Goal: Task Accomplishment & Management: Complete application form

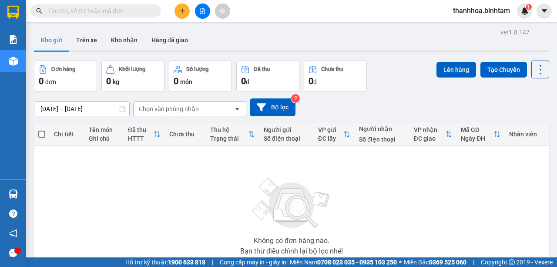
click at [182, 11] on icon "plus" at bounding box center [182, 11] width 6 height 6
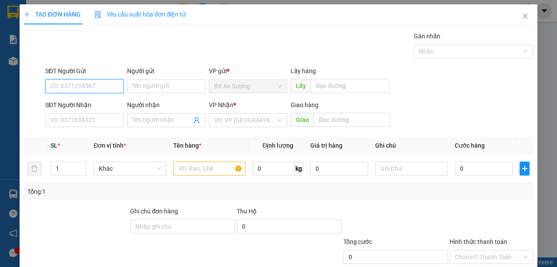
click at [84, 84] on input "SĐT Người Gửi" at bounding box center [84, 86] width 78 height 14
type input "097900051"
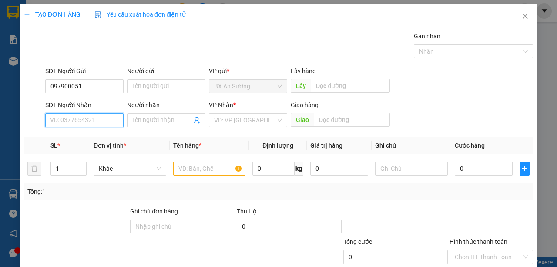
click at [97, 117] on input "SĐT Người Nhận" at bounding box center [84, 120] width 78 height 14
type input "0979713417"
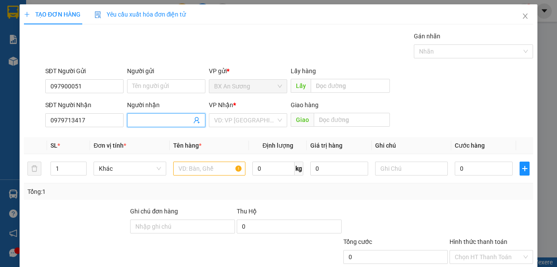
click at [180, 120] on input "Người nhận" at bounding box center [161, 120] width 59 height 10
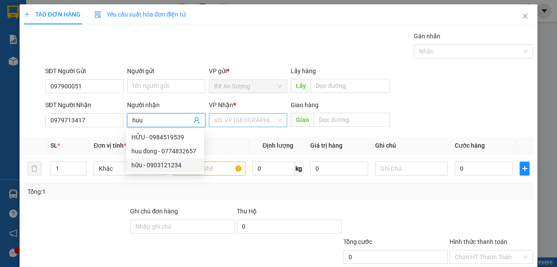
click at [282, 119] on div "VD: VP Sài Gòn" at bounding box center [248, 120] width 78 height 14
type input "huu"
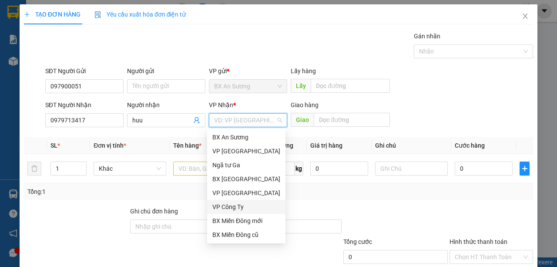
click at [228, 207] on div "VP Công Ty" at bounding box center [246, 207] width 68 height 10
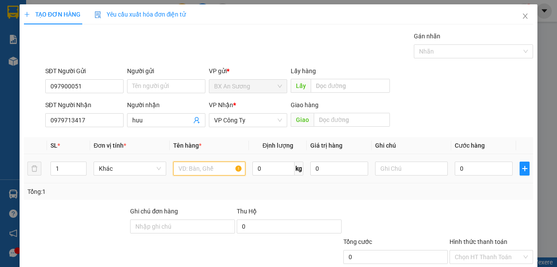
click at [196, 166] on input "text" at bounding box center [209, 169] width 73 height 14
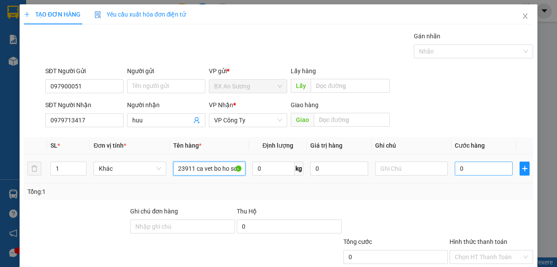
type input "xe 76H1--23911 ca vet bo ho so chia khoa"
click at [489, 166] on input "0" at bounding box center [484, 169] width 58 height 14
type input "4"
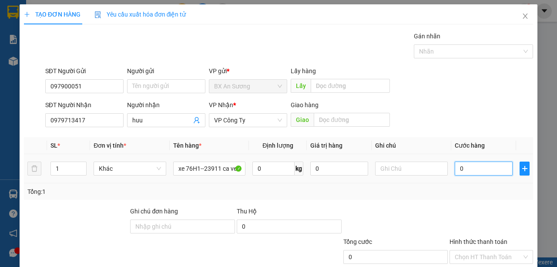
type input "4"
type input "40"
type input "400"
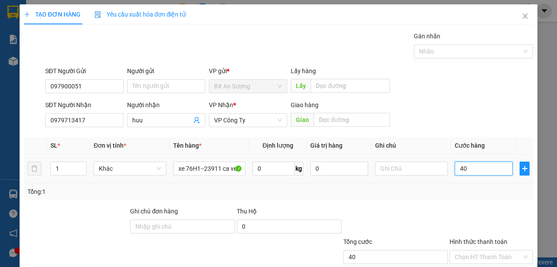
type input "400"
type input "4.000"
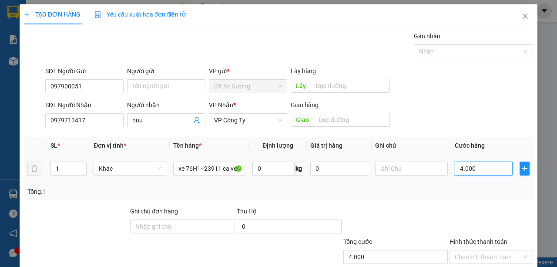
type input "40.000"
type input "400.000"
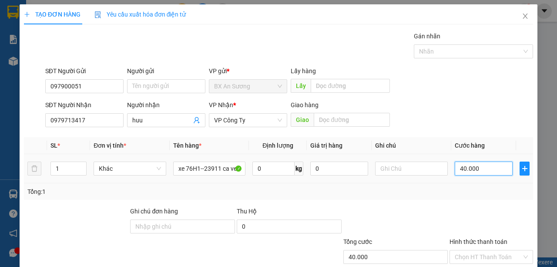
type input "400.000"
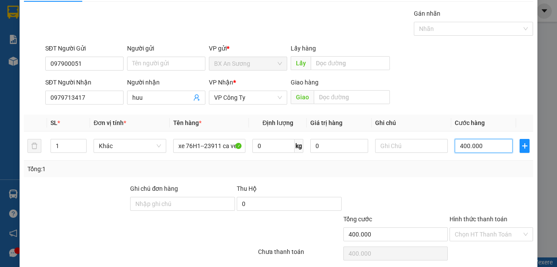
scroll to position [54, 0]
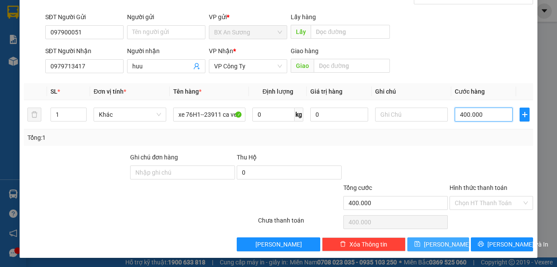
type input "400.000"
click at [425, 239] on button "Lưu" at bounding box center [439, 244] width 62 height 14
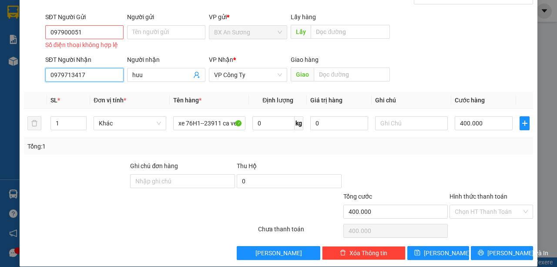
click at [90, 78] on input "0979713417" at bounding box center [84, 75] width 78 height 14
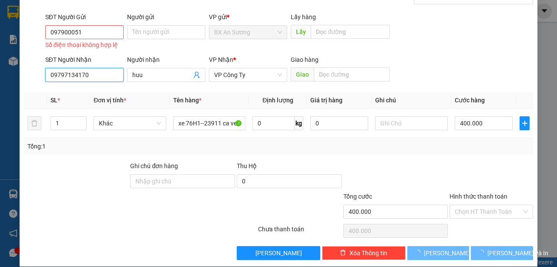
type input "0979713417"
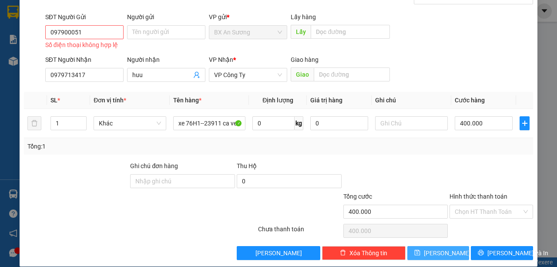
click at [439, 252] on span "Lưu" at bounding box center [447, 253] width 47 height 10
click at [104, 25] on input "097900051" at bounding box center [84, 32] width 78 height 14
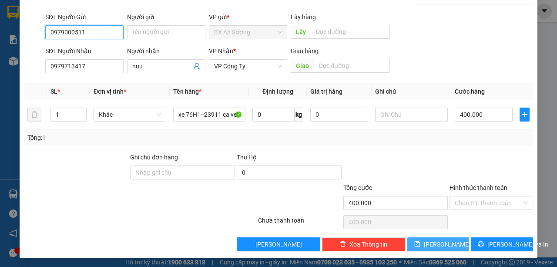
type input "0979000511"
click at [434, 241] on button "Lưu" at bounding box center [439, 244] width 62 height 14
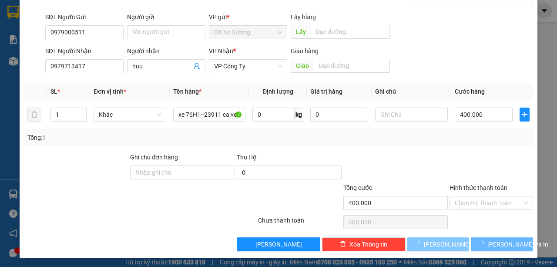
type input "0"
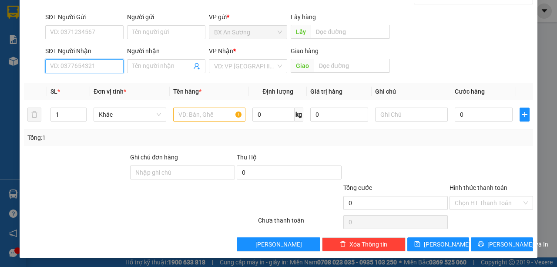
click at [91, 63] on input "SĐT Người Nhận" at bounding box center [84, 66] width 78 height 14
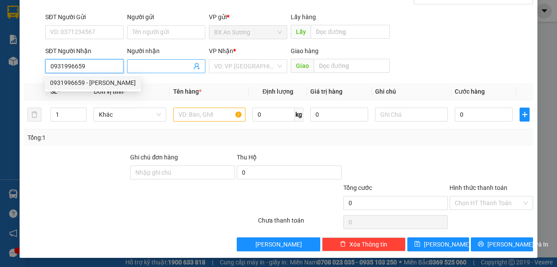
type input "0931996659"
click at [159, 67] on input "Người nhận" at bounding box center [161, 66] width 59 height 10
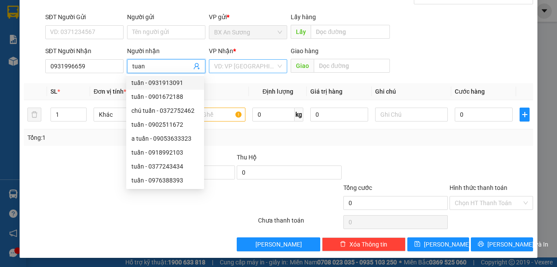
click at [281, 62] on div "VD: VP Sài Gòn" at bounding box center [248, 66] width 78 height 14
type input "tuan"
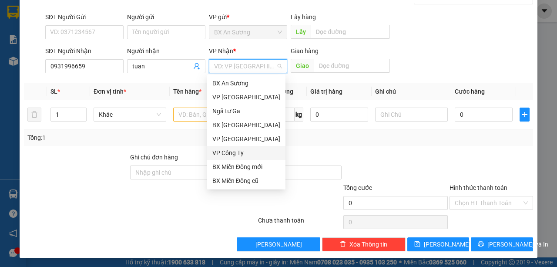
click at [229, 153] on div "VP Công Ty" at bounding box center [246, 153] width 68 height 10
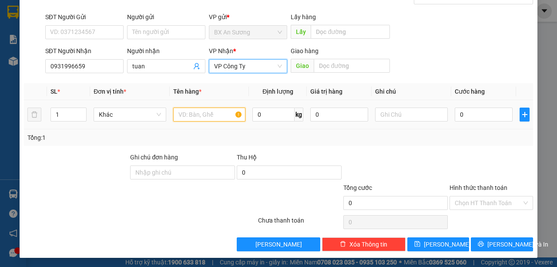
click at [199, 116] on input "text" at bounding box center [209, 115] width 73 height 14
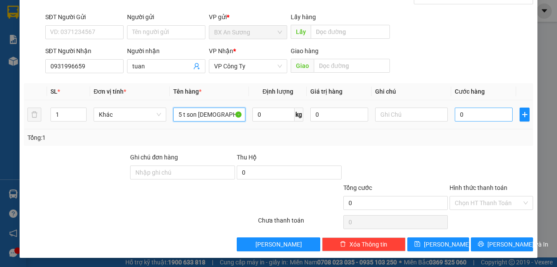
type input "5 t son 1 t nho"
click at [479, 113] on input "0" at bounding box center [484, 115] width 58 height 14
type input "3"
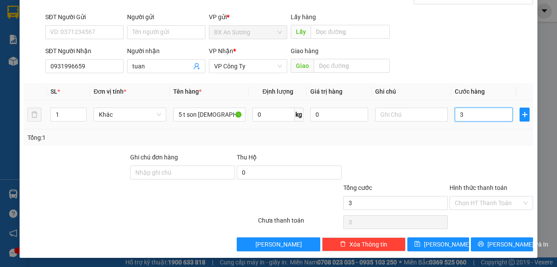
type input "35"
type input "350"
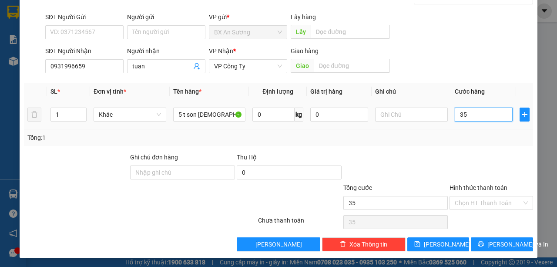
type input "350"
type input "3.500"
type input "35.000"
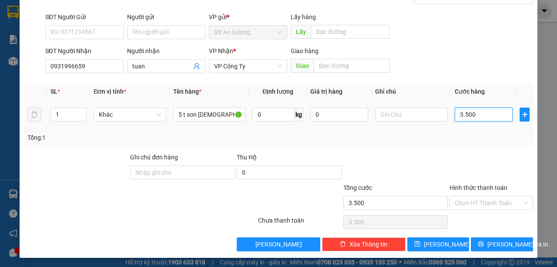
type input "35.000"
type input "350.000"
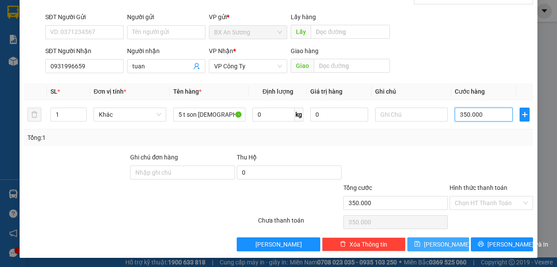
type input "350.000"
click at [422, 244] on button "Lưu" at bounding box center [439, 244] width 62 height 14
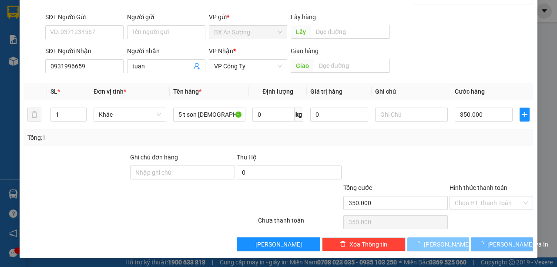
type input "0"
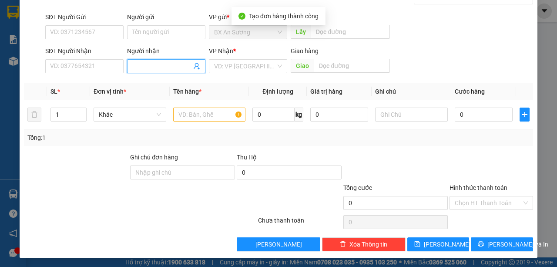
click at [150, 64] on input "Người nhận" at bounding box center [161, 66] width 59 height 10
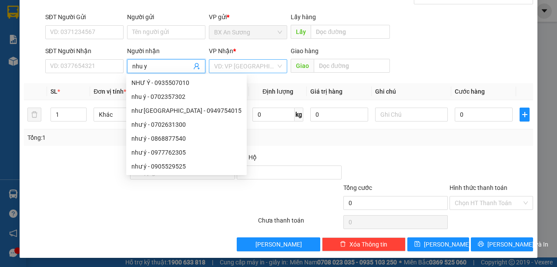
click at [284, 61] on div "VD: VP Sài Gòn" at bounding box center [248, 66] width 78 height 14
type input "nhu y"
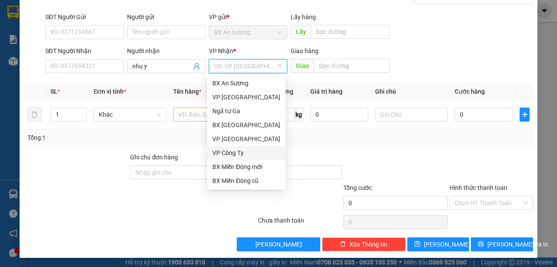
click at [239, 154] on div "VP Công Ty" at bounding box center [246, 153] width 68 height 10
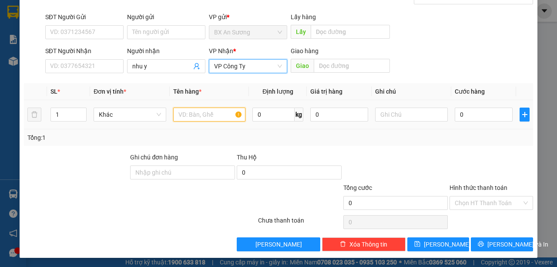
click at [215, 113] on input "text" at bounding box center [209, 115] width 73 height 14
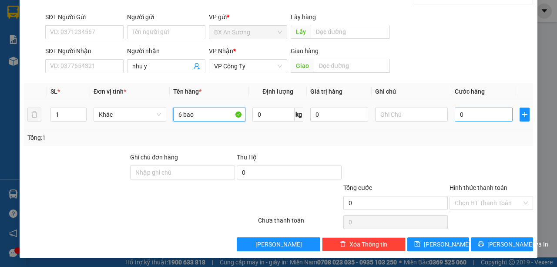
type input "6 bao"
click at [483, 115] on input "0" at bounding box center [484, 115] width 58 height 14
type input "1"
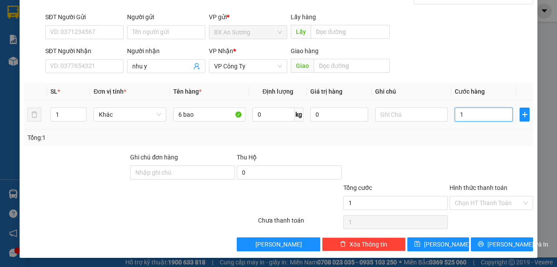
type input "15"
type input "150"
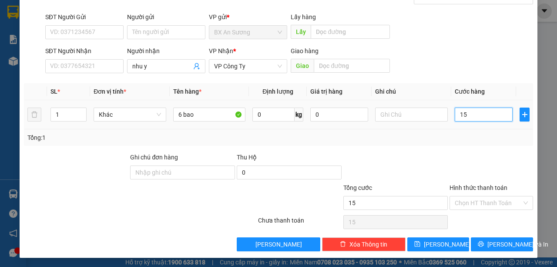
type input "150"
type input "1.500"
type input "15.000"
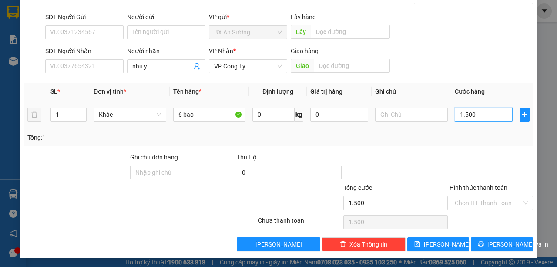
type input "15.000"
type input "150.000"
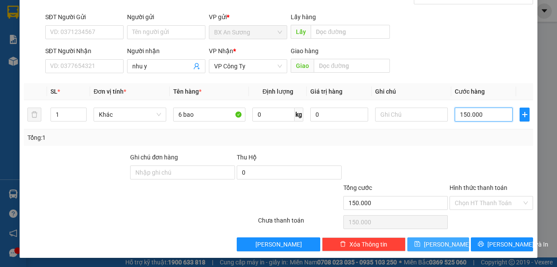
type input "150.000"
click at [434, 242] on button "Lưu" at bounding box center [439, 244] width 62 height 14
type input "0"
